Goal: Navigation & Orientation: Find specific page/section

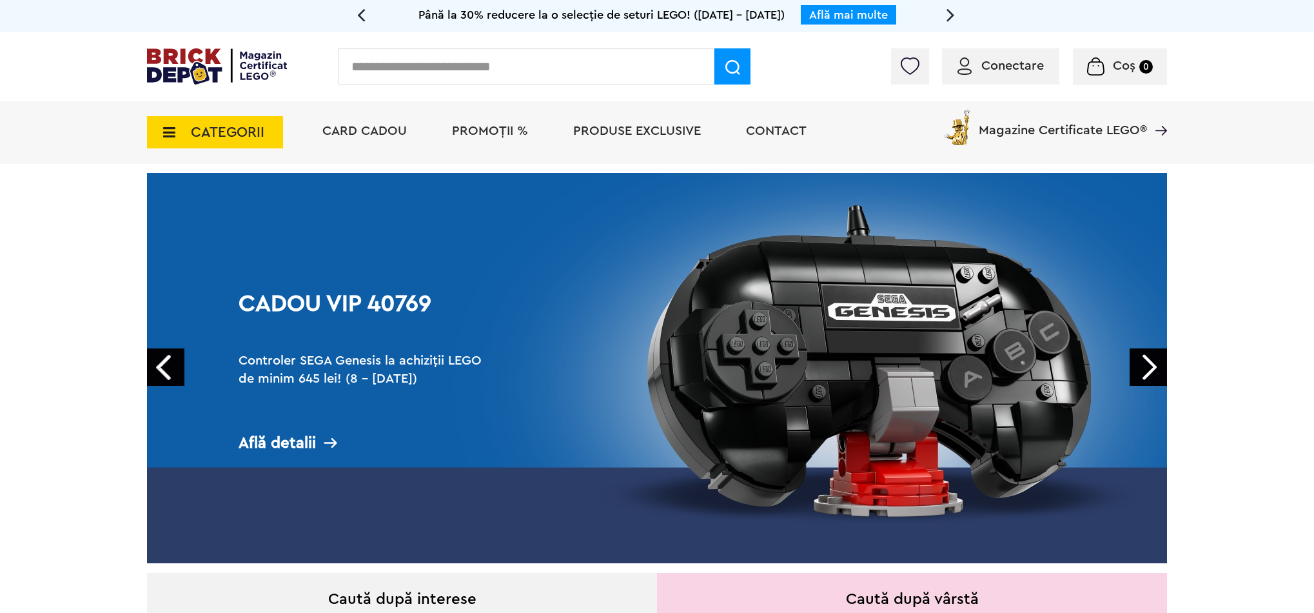
click at [217, 138] on span "CATEGORII" at bounding box center [228, 132] width 74 height 14
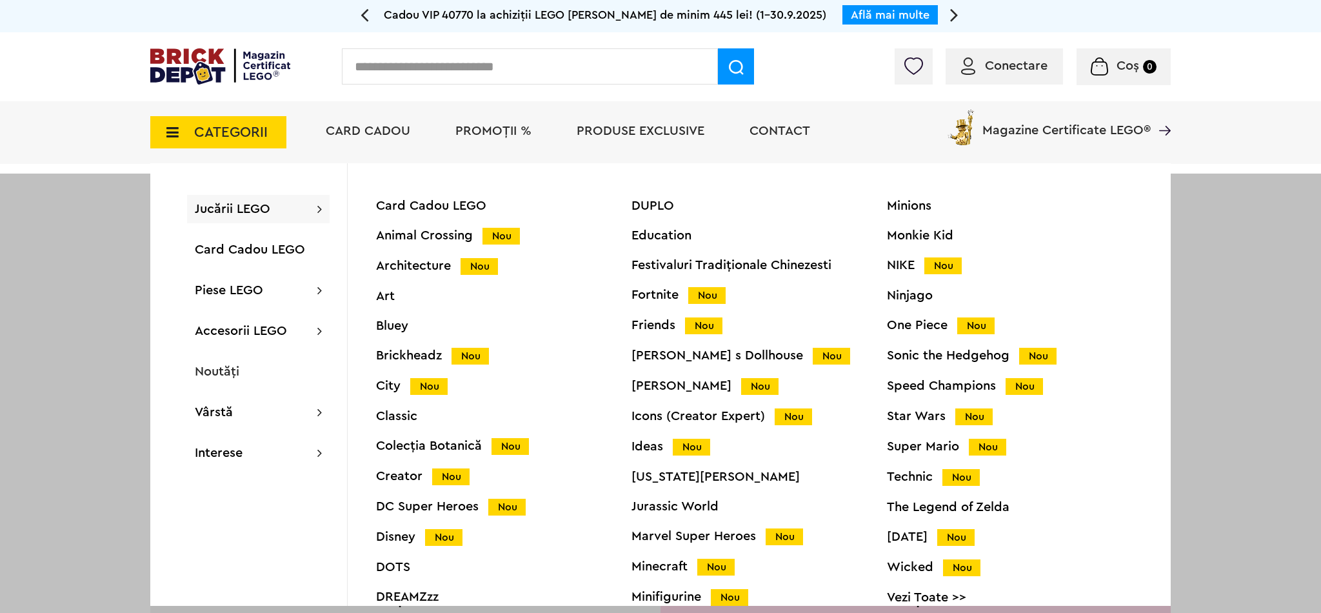
drag, startPoint x: 428, startPoint y: 263, endPoint x: 638, endPoint y: 241, distance: 211.4
click at [428, 264] on div "Architecture Nou" at bounding box center [503, 266] width 255 height 14
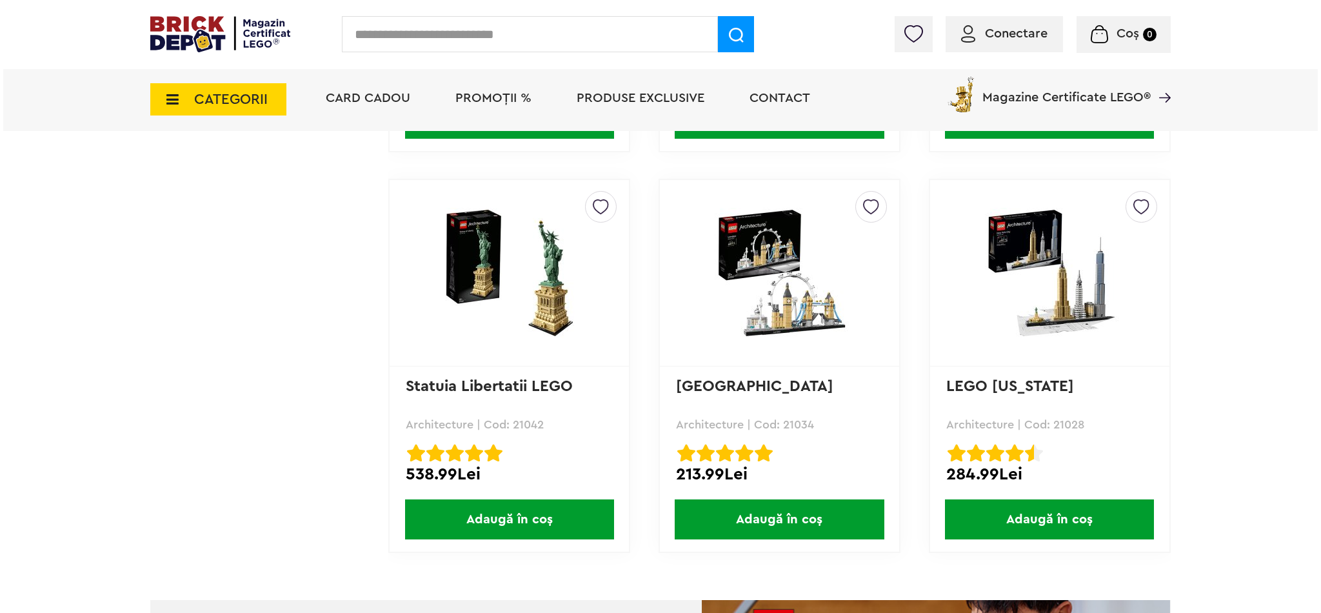
scroll to position [1074, 0]
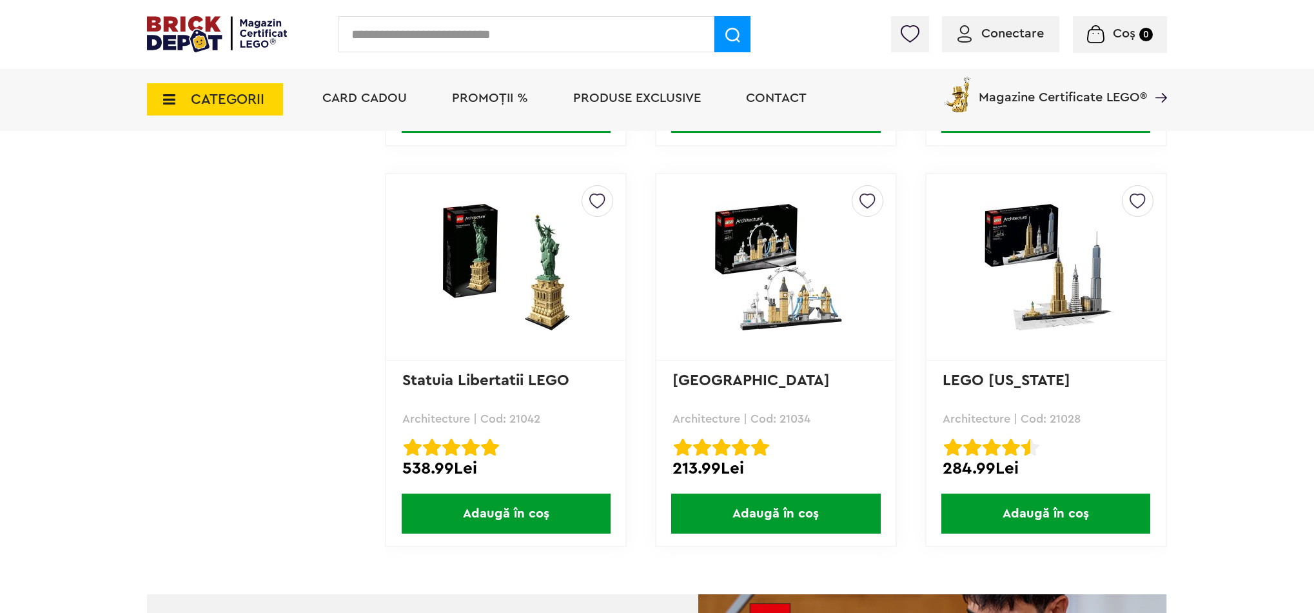
click at [237, 105] on span "CATEGORII" at bounding box center [228, 99] width 74 height 14
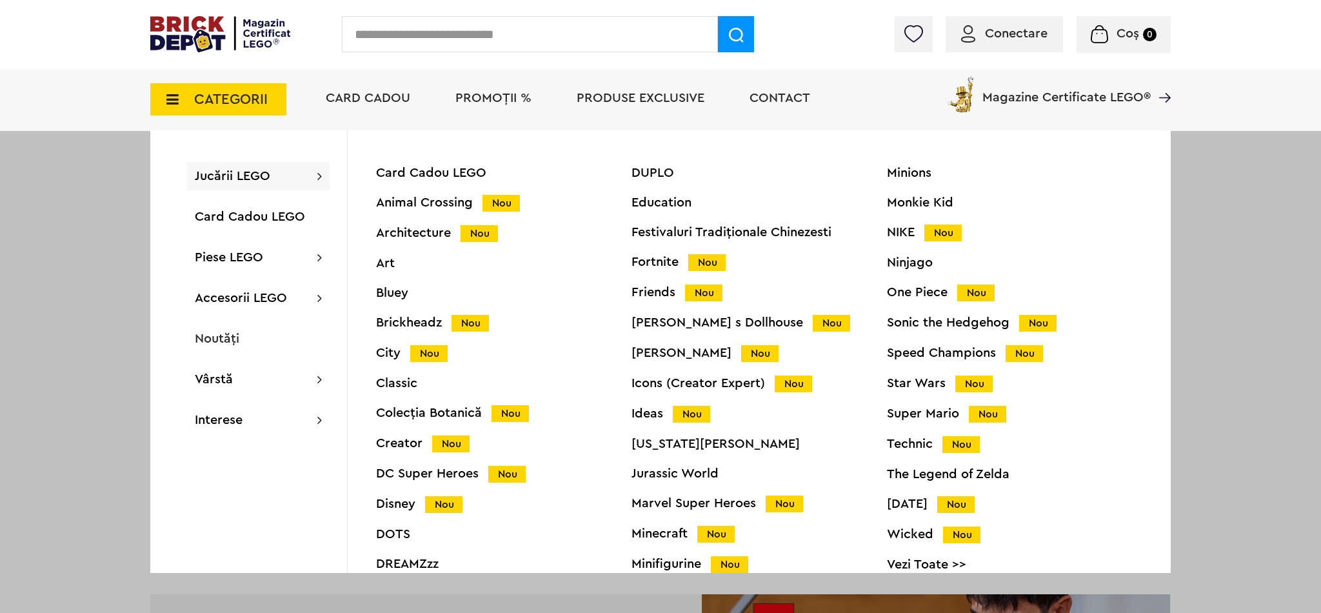
click at [439, 415] on div "Colecția Botanică Nou" at bounding box center [503, 413] width 255 height 14
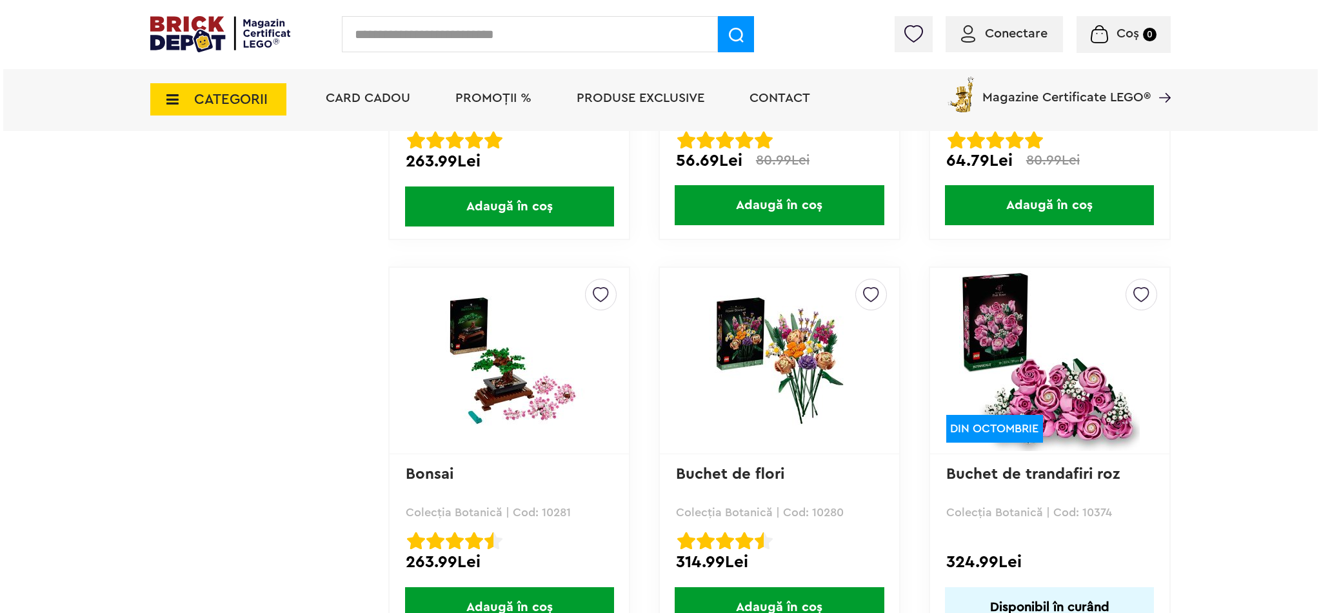
scroll to position [3380, 0]
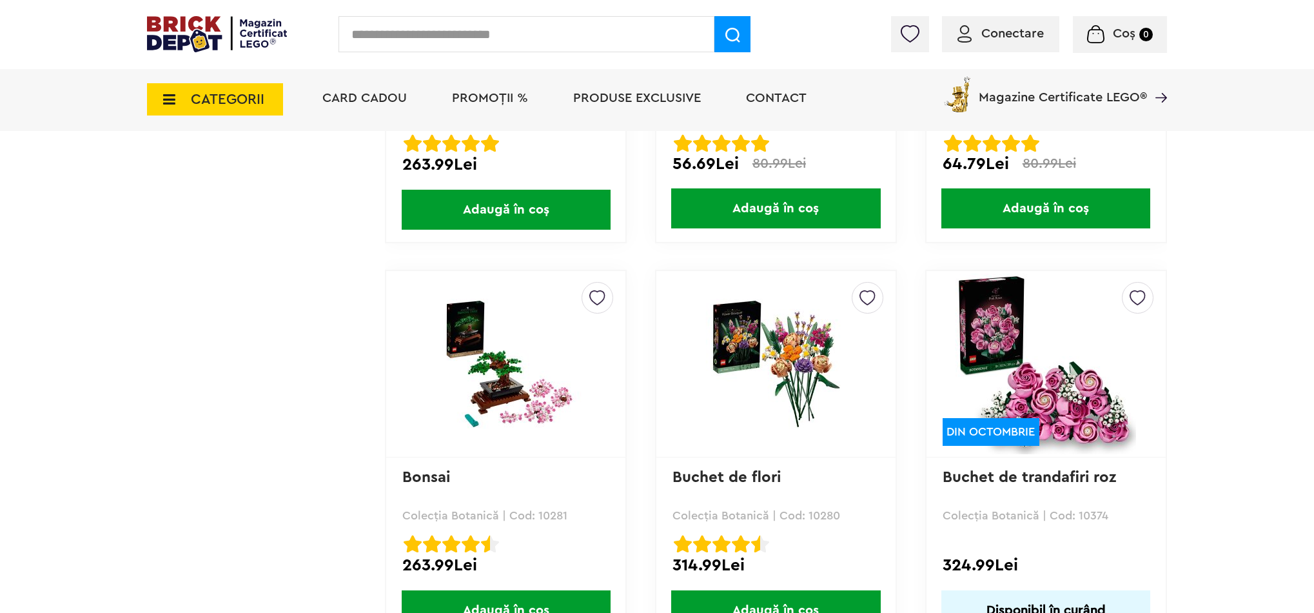
click at [212, 115] on span "CATEGORII" at bounding box center [215, 99] width 136 height 32
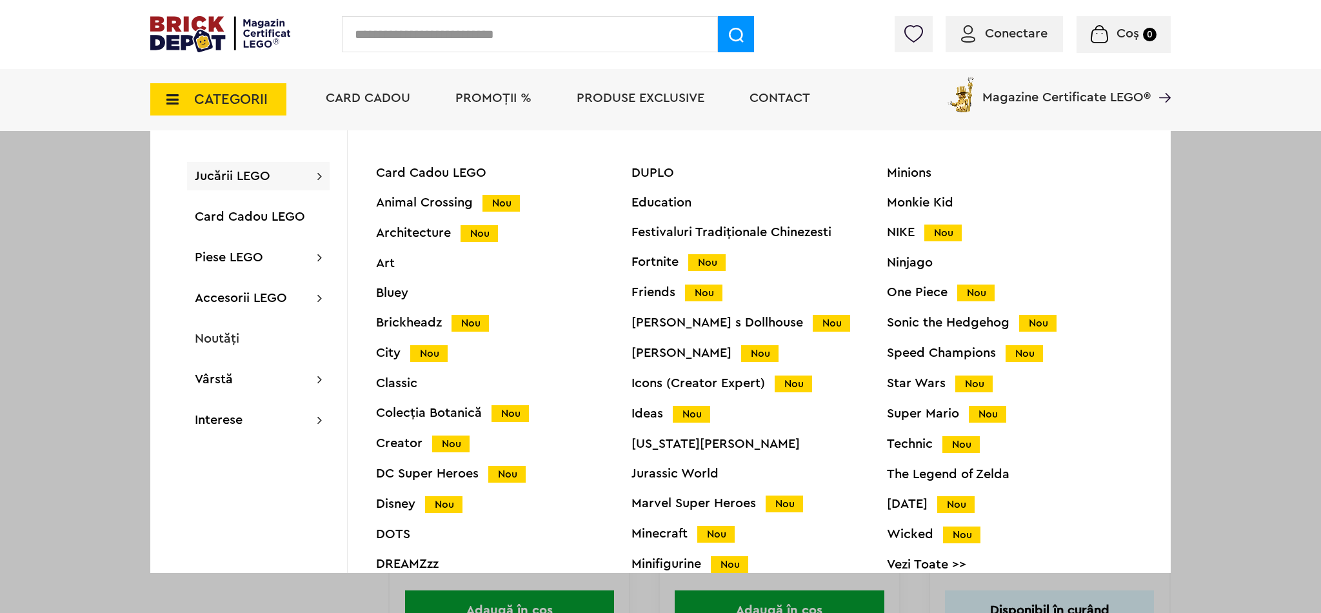
click at [896, 382] on div "Star Wars Nou" at bounding box center [1014, 384] width 255 height 14
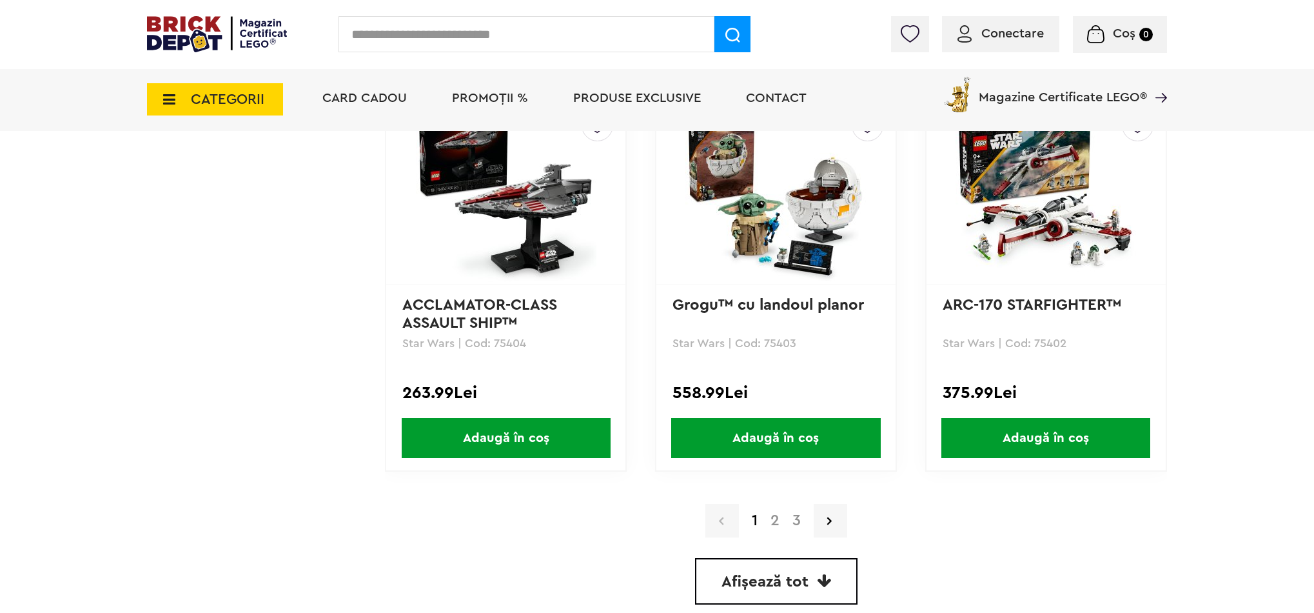
scroll to position [3562, 0]
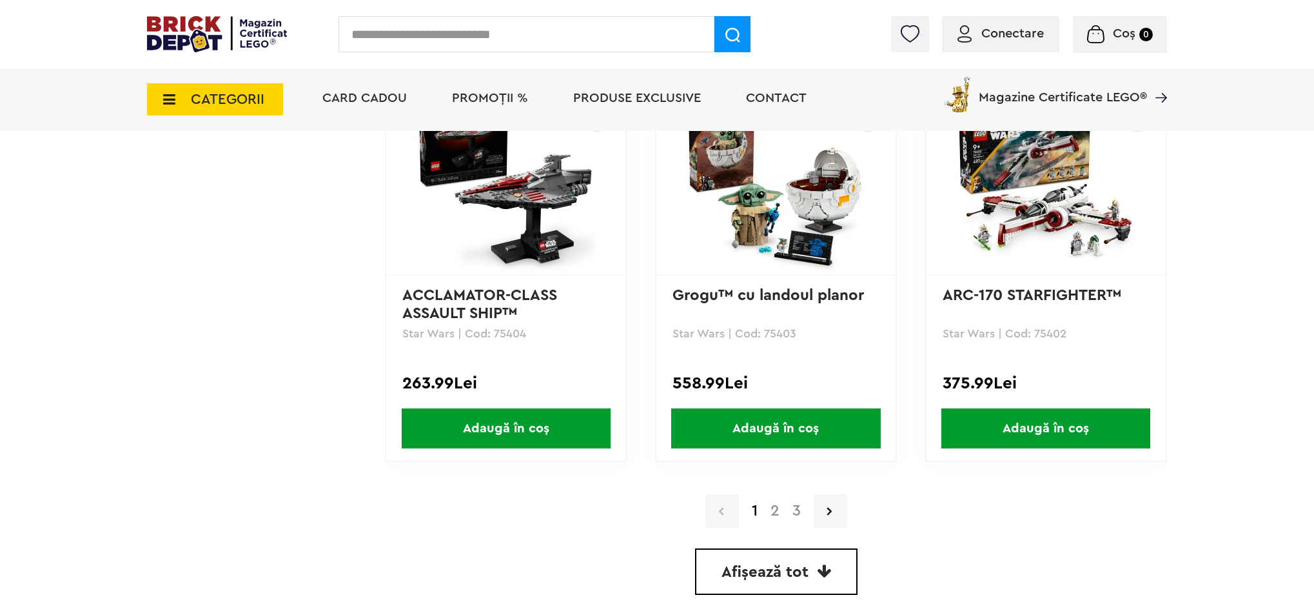
click at [802, 511] on link "3" at bounding box center [796, 510] width 21 height 15
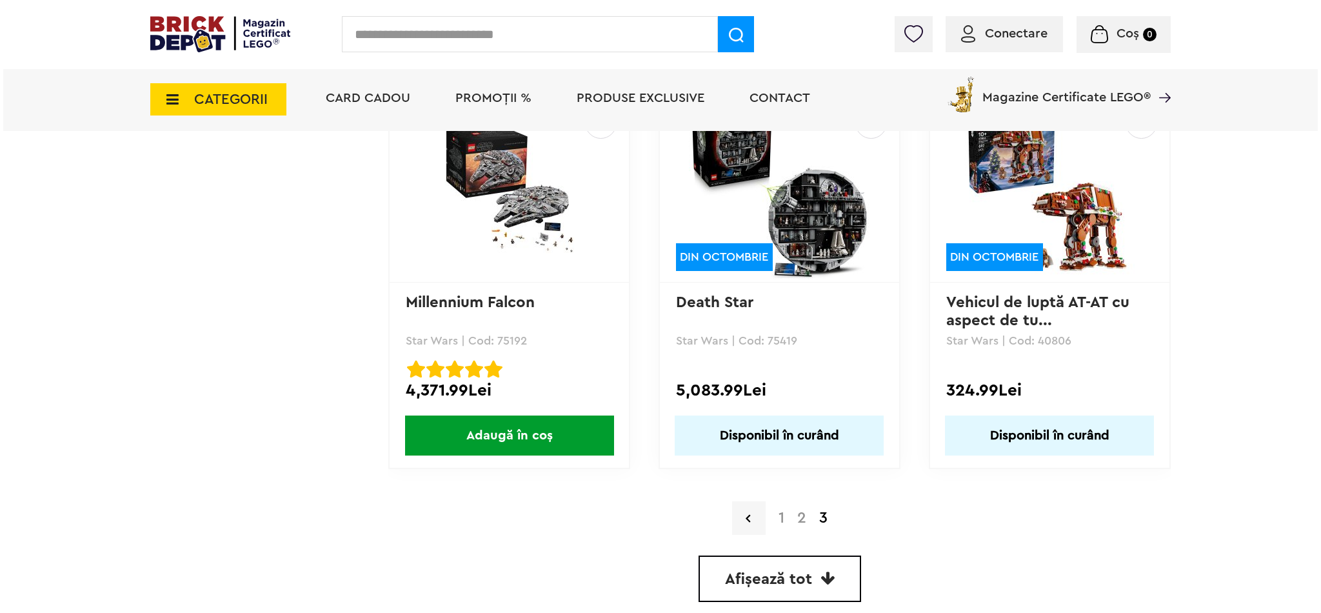
scroll to position [3154, 0]
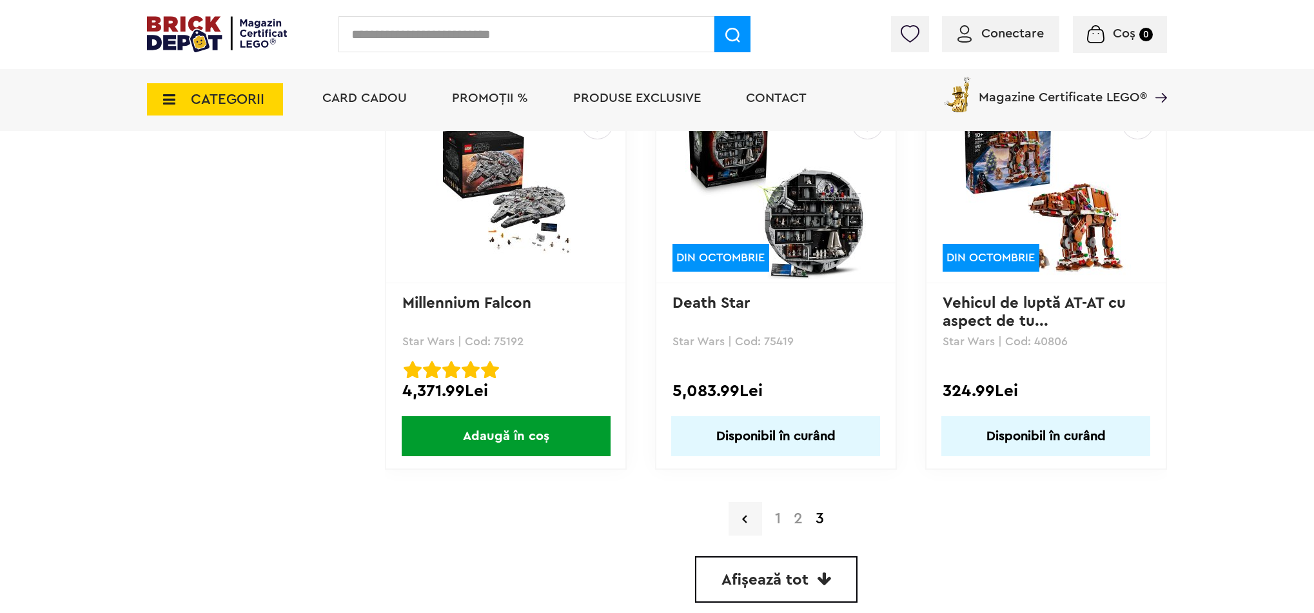
click at [265, 103] on span "CATEGORII" at bounding box center [215, 99] width 136 height 32
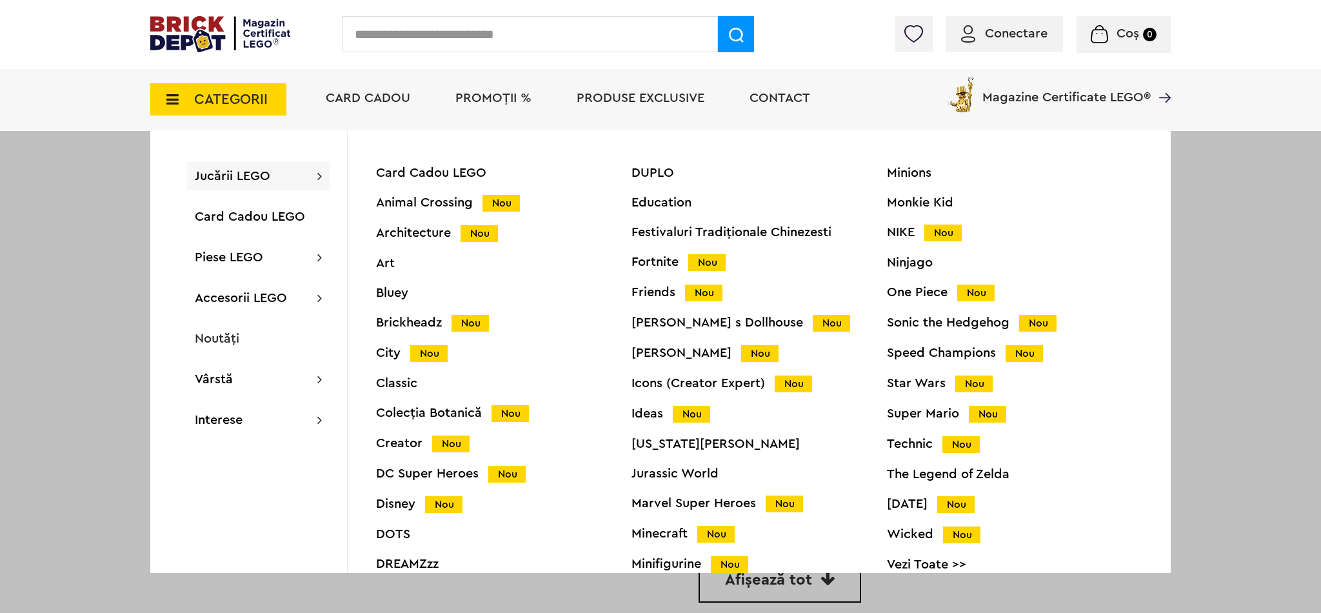
scroll to position [3154, 0]
click at [696, 502] on div "Marvel Super Heroes Nou" at bounding box center [758, 504] width 255 height 14
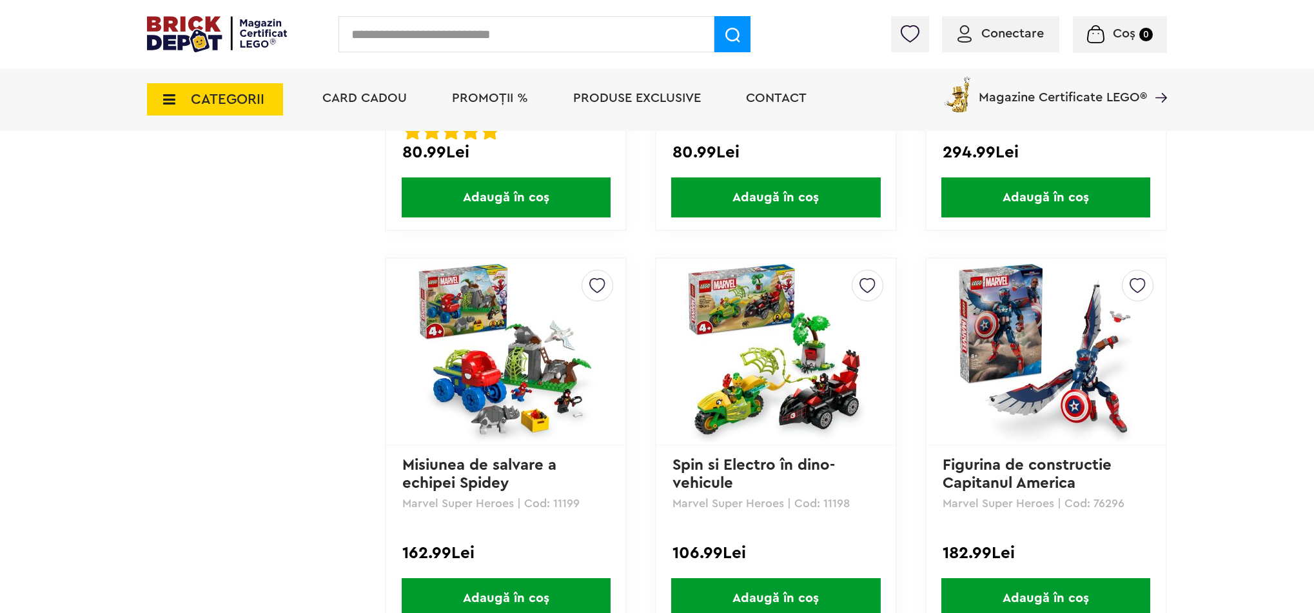
scroll to position [3769, 0]
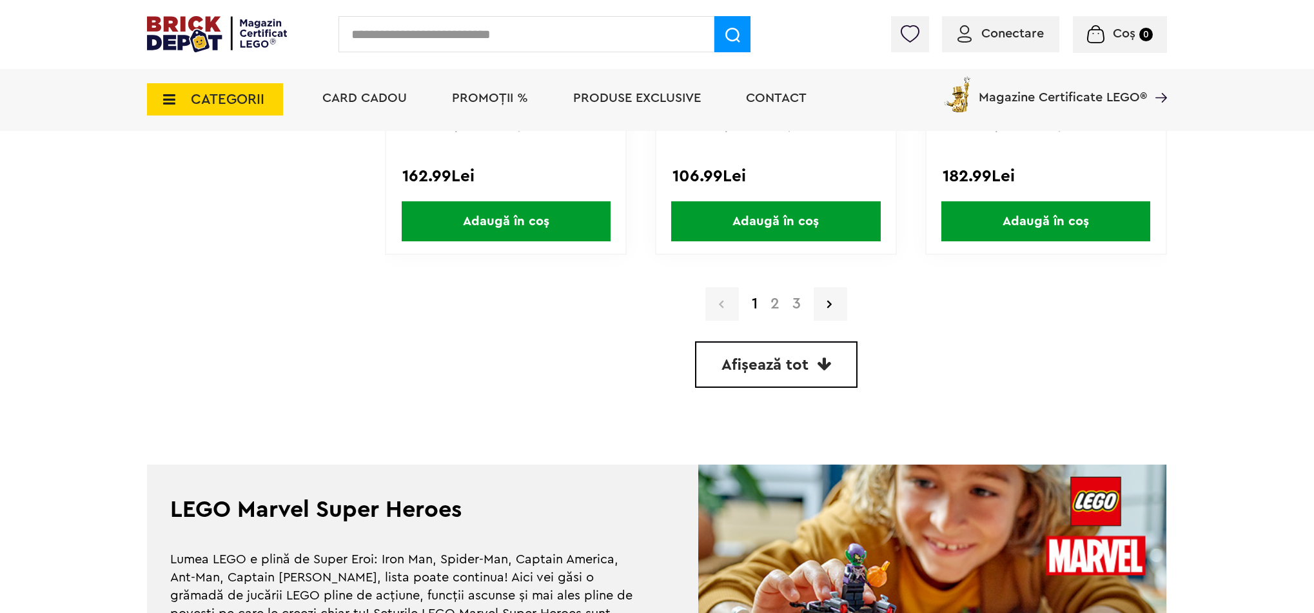
click at [802, 301] on link "3" at bounding box center [796, 303] width 21 height 15
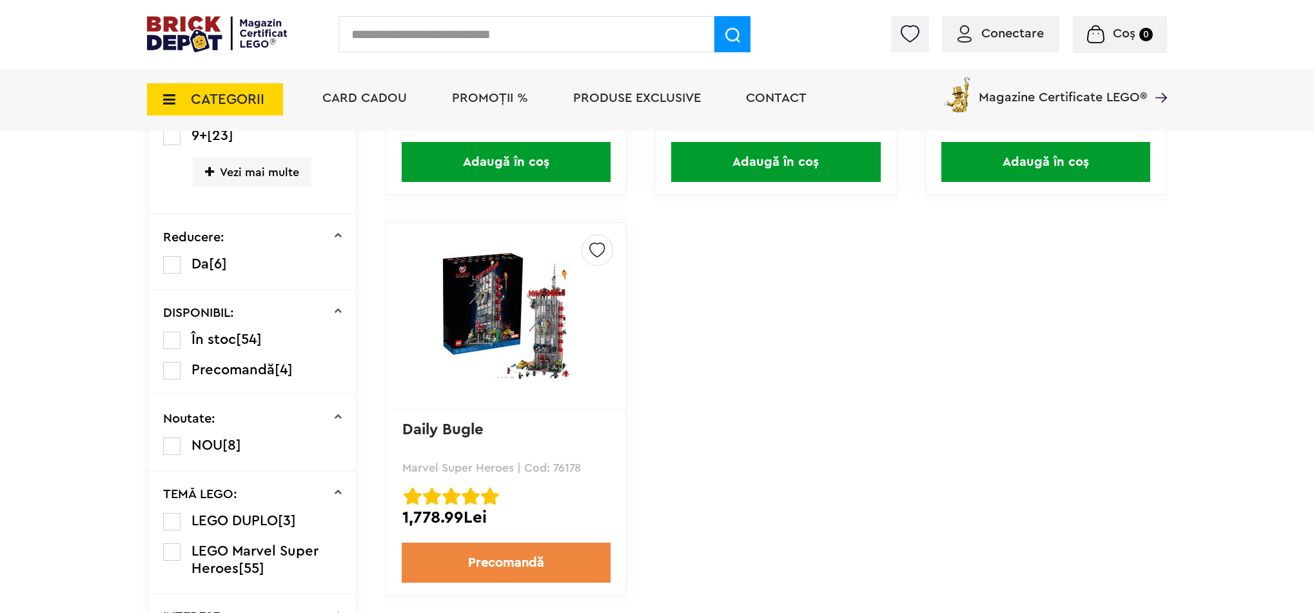
scroll to position [626, 0]
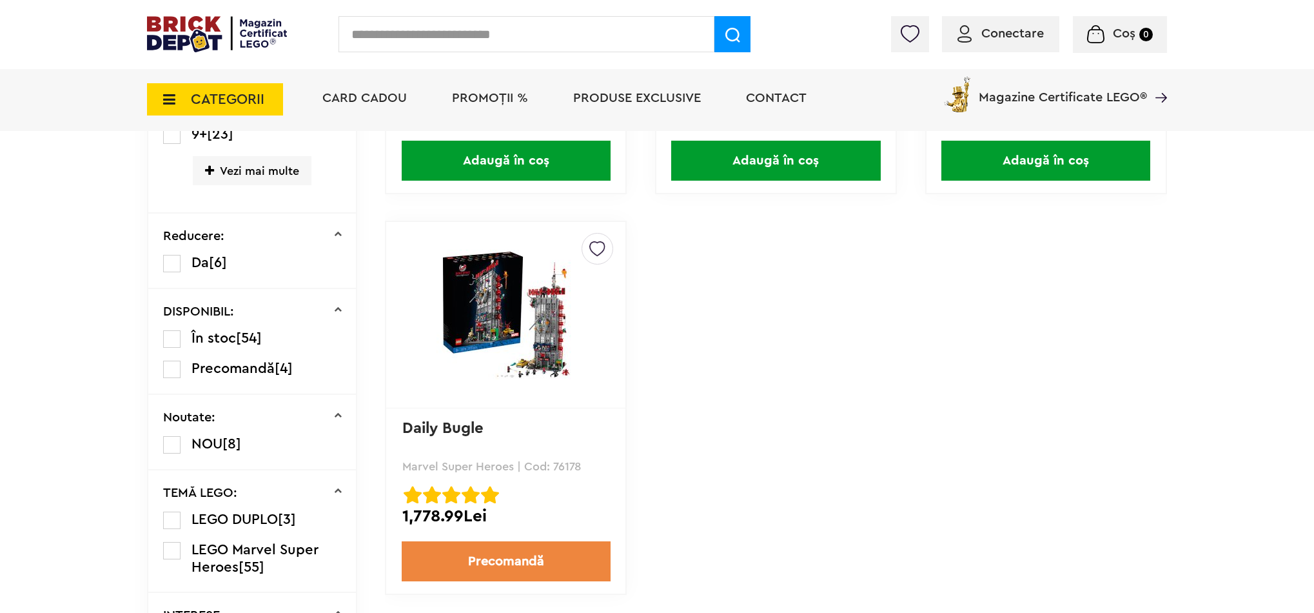
click at [170, 98] on icon at bounding box center [165, 99] width 20 height 14
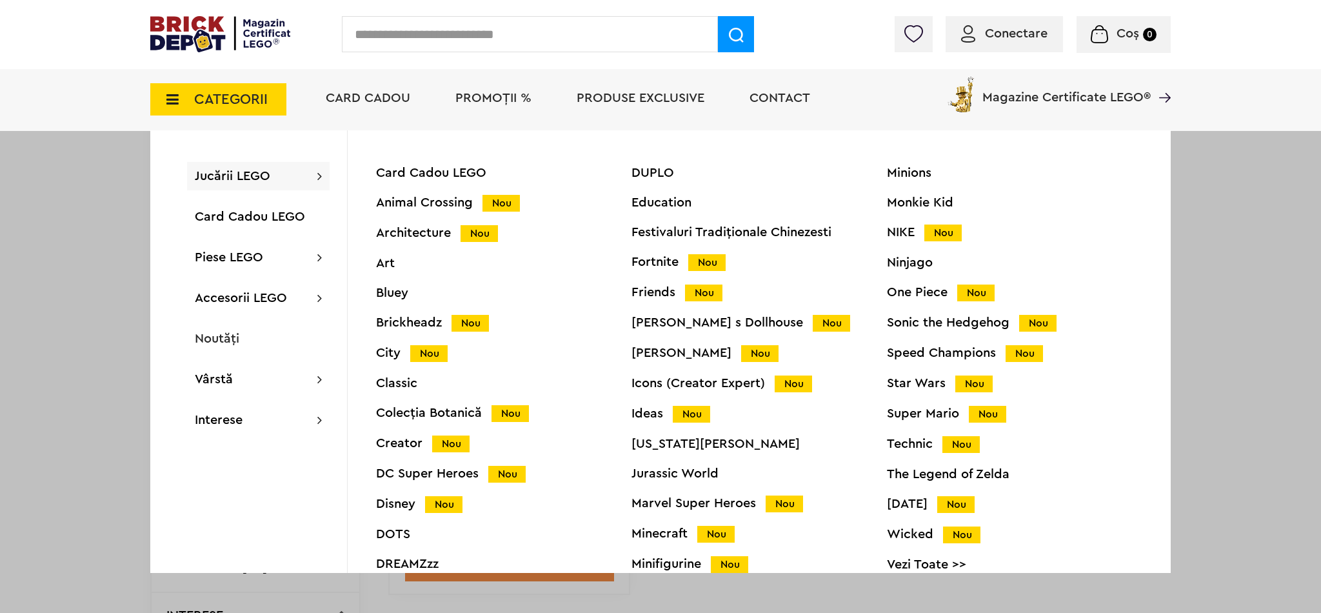
click at [659, 384] on div "Icons (Creator Expert) Nou" at bounding box center [758, 384] width 255 height 14
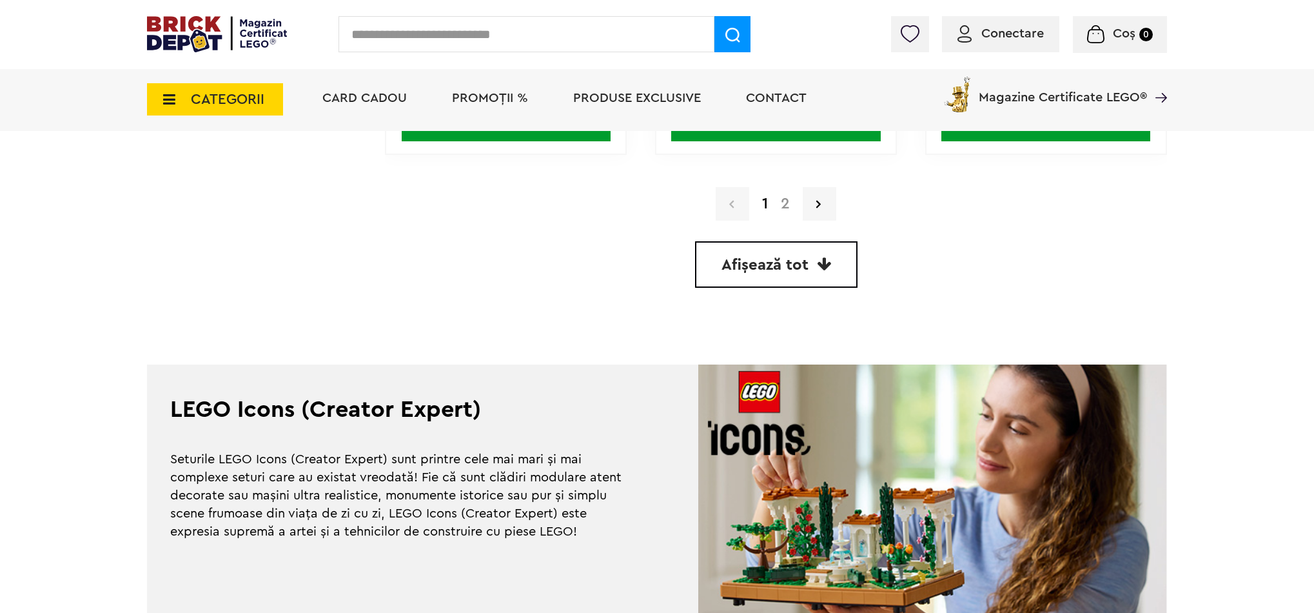
scroll to position [3870, 0]
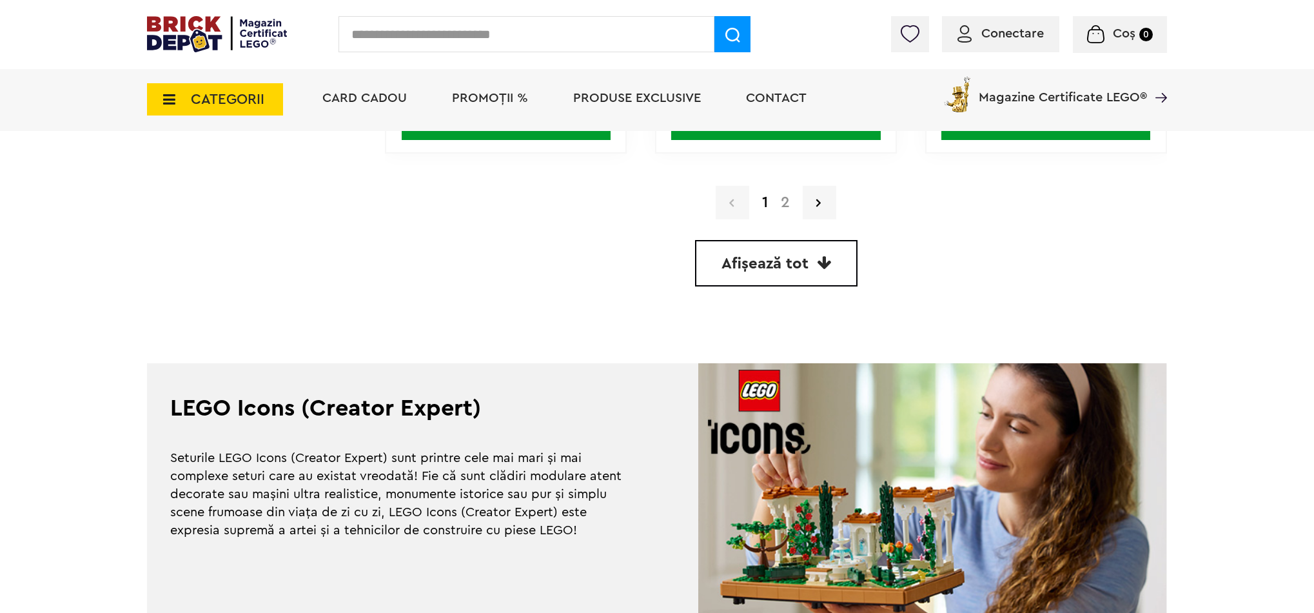
click at [785, 202] on link "2" at bounding box center [786, 202] width 22 height 15
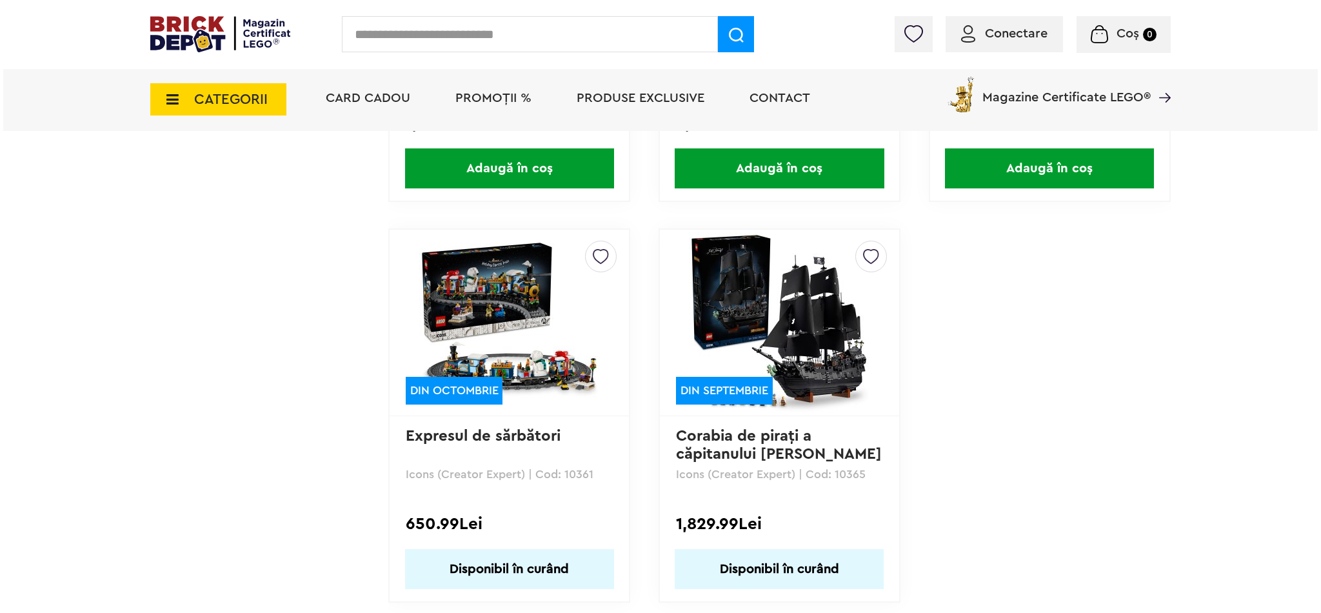
scroll to position [2217, 0]
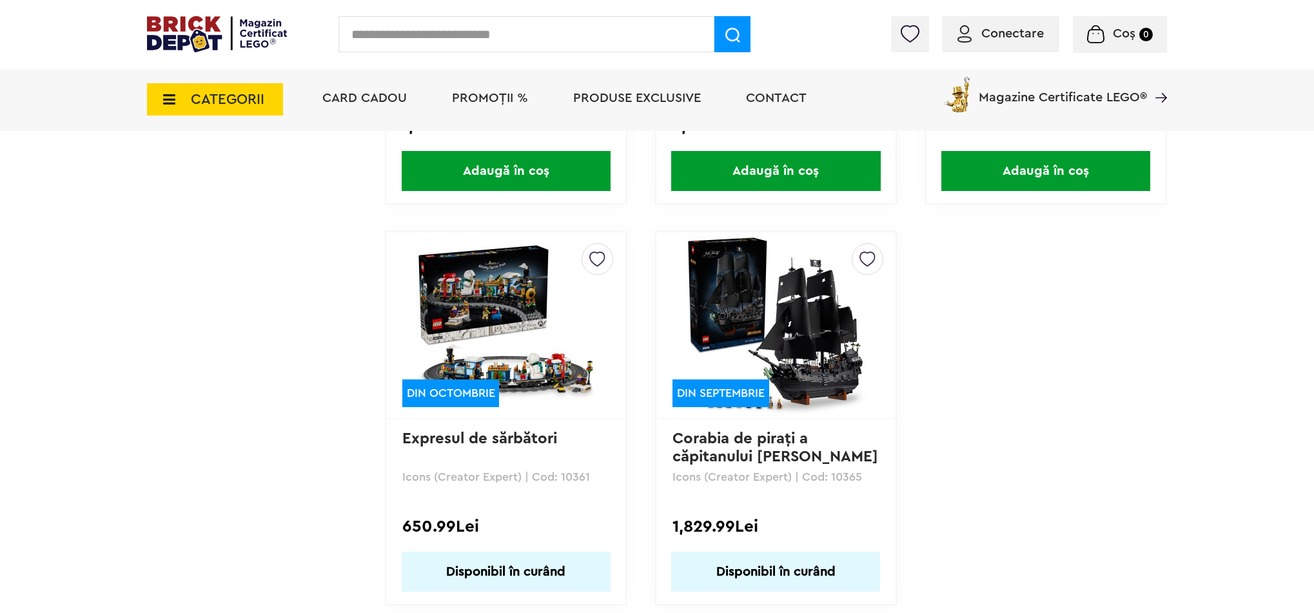
click at [220, 101] on span "CATEGORII" at bounding box center [228, 99] width 74 height 14
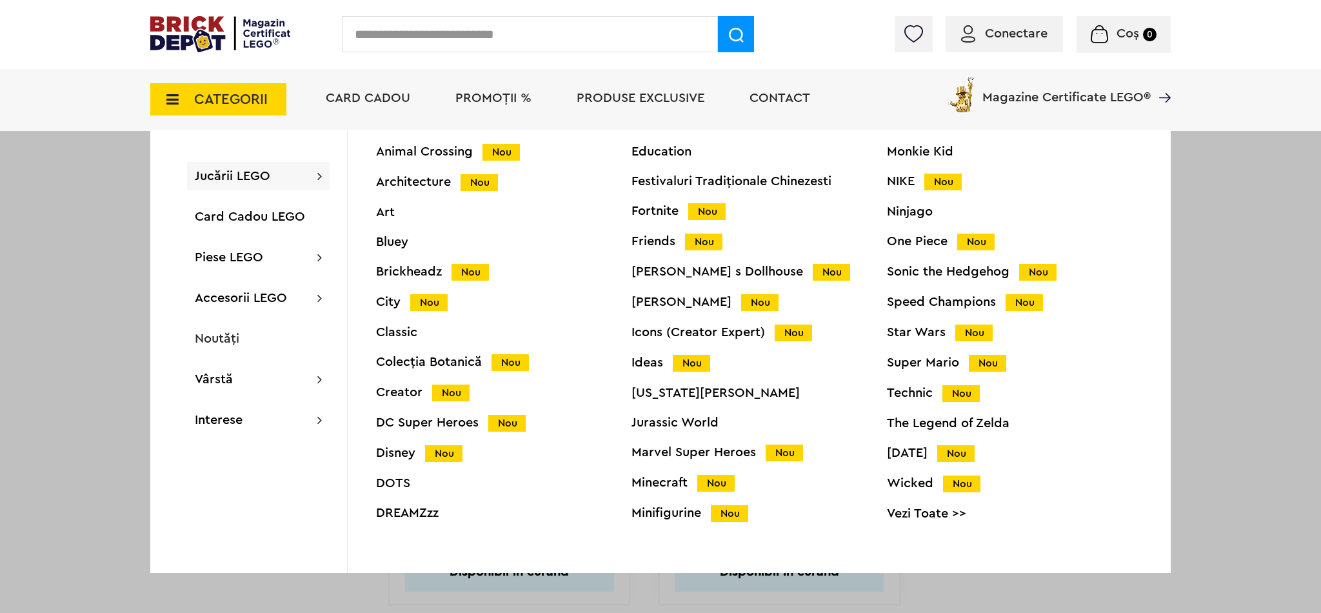
scroll to position [51, 0]
click at [415, 362] on div "Colecția Botanică Nou" at bounding box center [503, 362] width 255 height 14
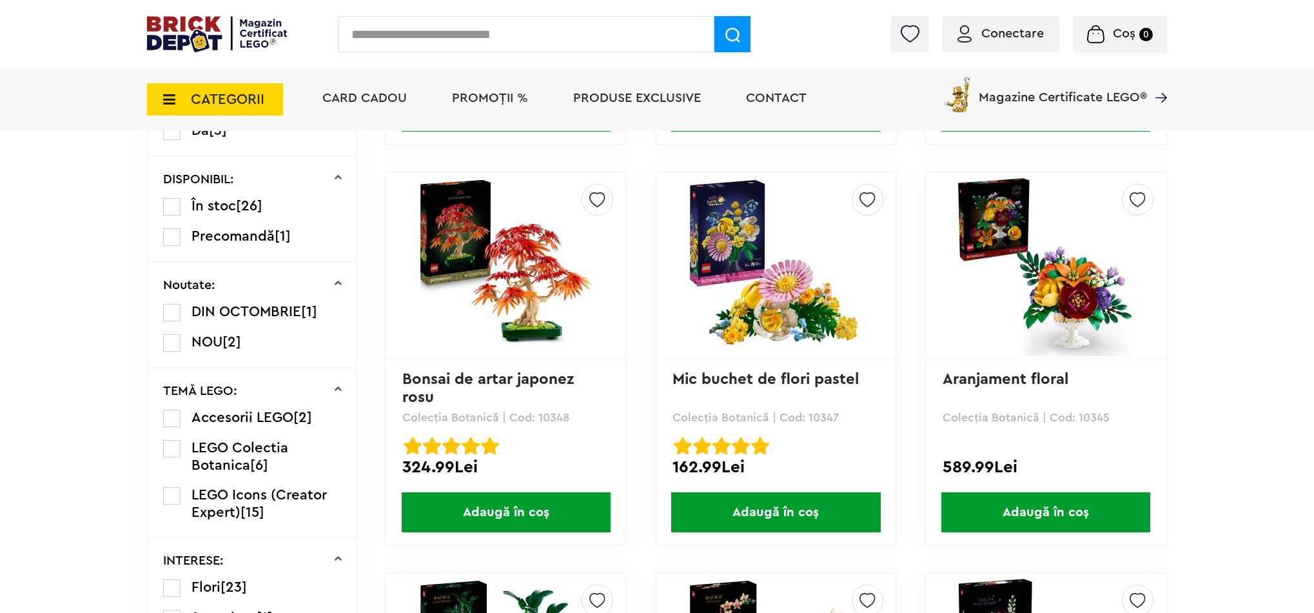
scroll to position [759, 0]
